Goal: Task Accomplishment & Management: Complete application form

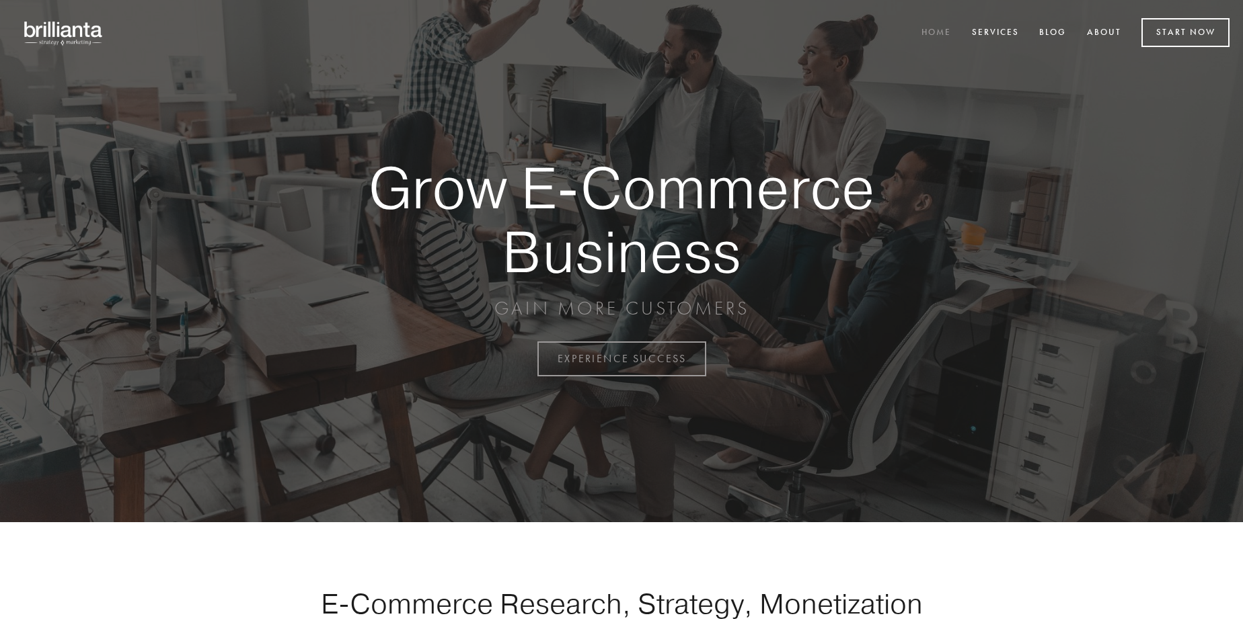
scroll to position [3525, 0]
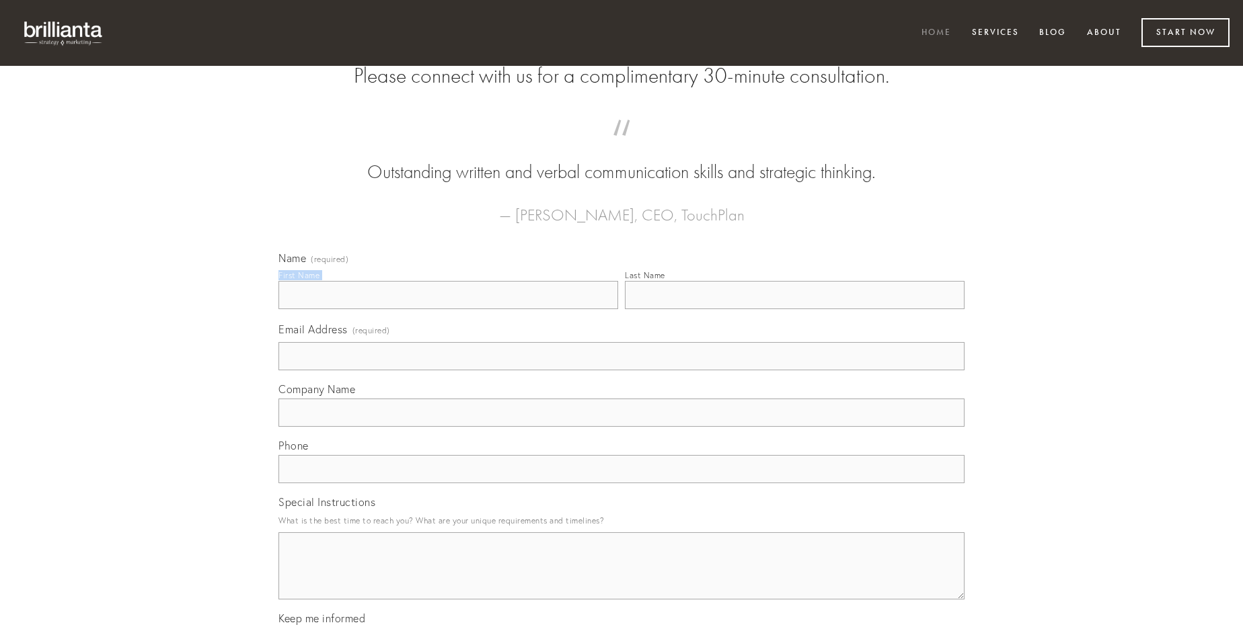
type input "[PERSON_NAME]"
click at [794, 309] on input "Last Name" at bounding box center [795, 295] width 340 height 28
type input "[PERSON_NAME]"
click at [621, 370] on input "Email Address (required)" at bounding box center [621, 356] width 686 height 28
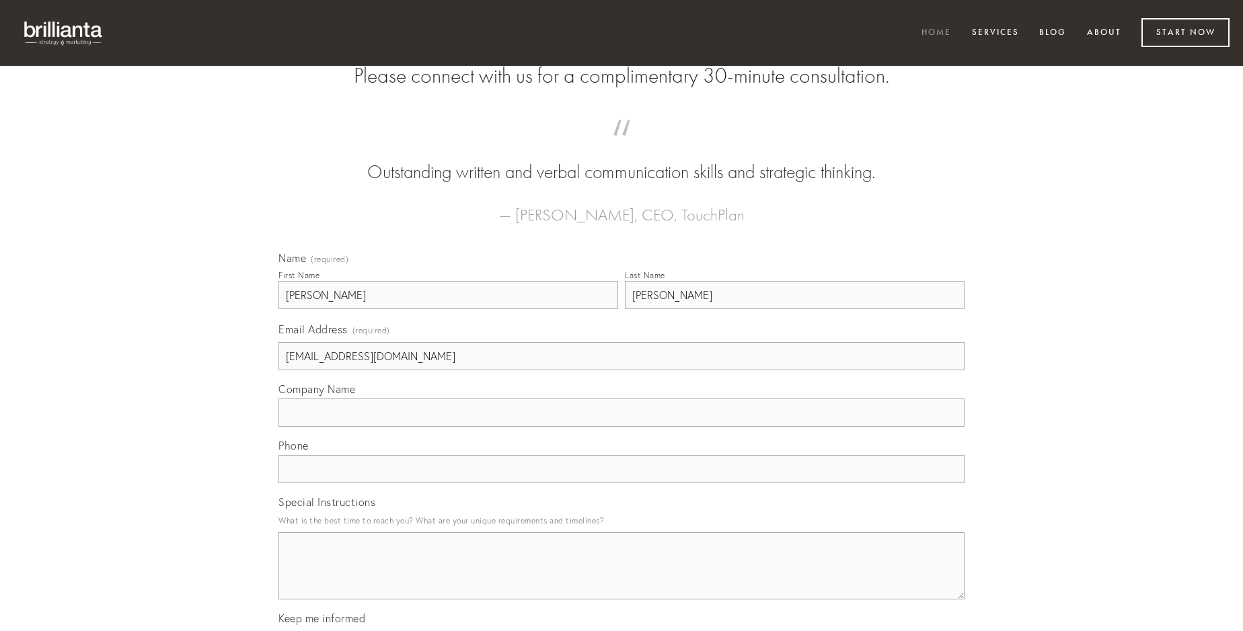
type input "[EMAIL_ADDRESS][DOMAIN_NAME]"
click at [621, 427] on input "Company Name" at bounding box center [621, 413] width 686 height 28
type input "thorax"
click at [621, 483] on input "text" at bounding box center [621, 469] width 686 height 28
click at [621, 578] on textarea "Special Instructions" at bounding box center [621, 566] width 686 height 67
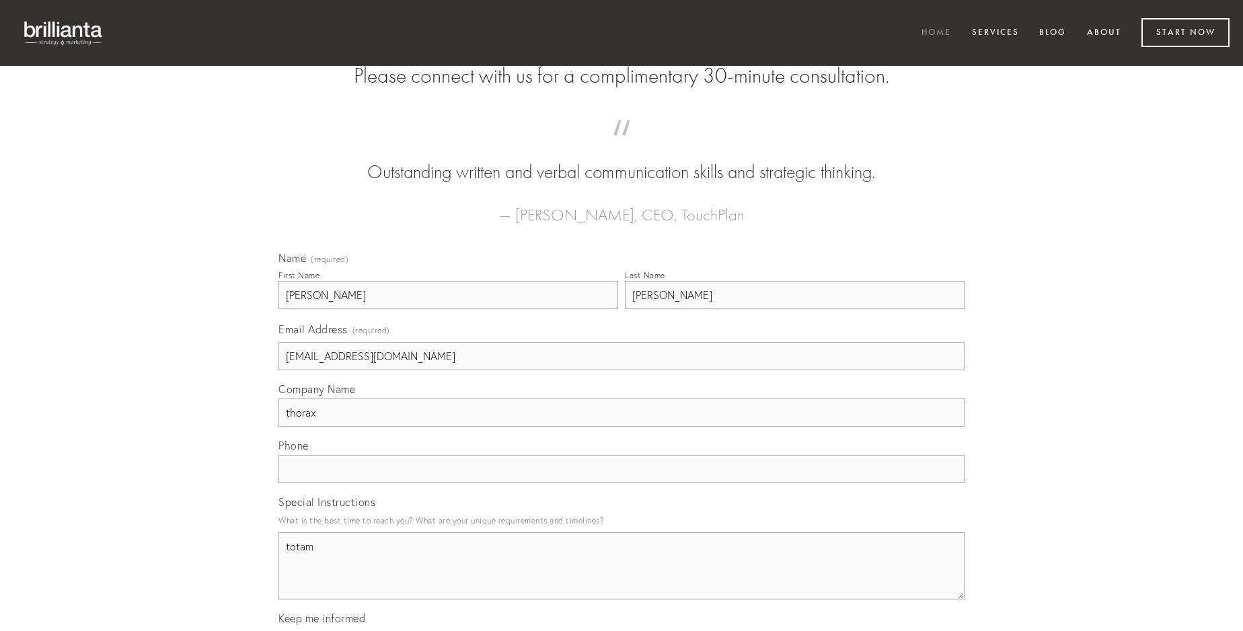
type textarea "totam"
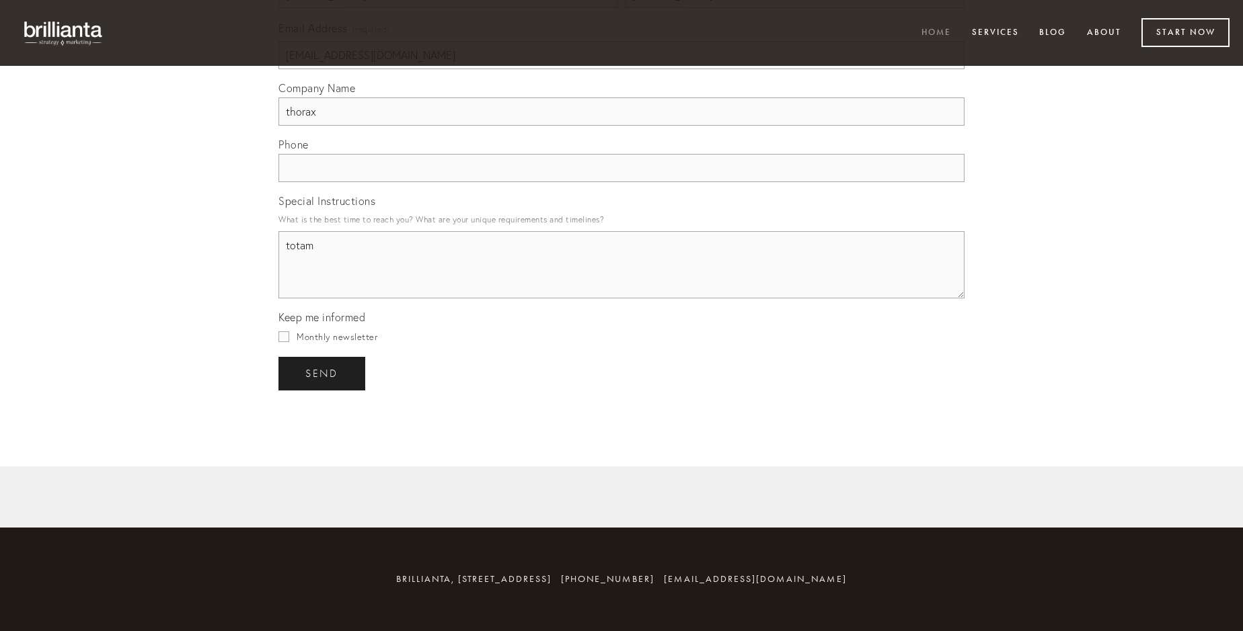
click at [323, 373] on span "send" at bounding box center [321, 374] width 33 height 12
